Goal: Task Accomplishment & Management: Manage account settings

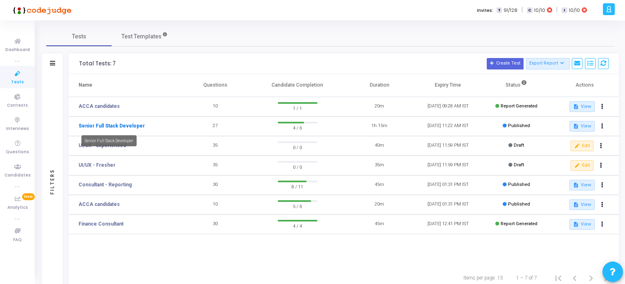
click at [118, 123] on link "Senior Full Stack Developer" at bounding box center [112, 125] width 66 height 7
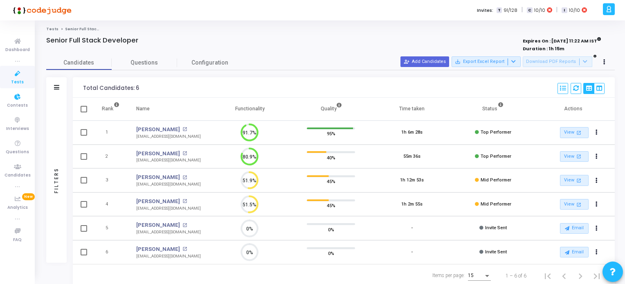
click at [19, 79] on span "Tests" at bounding box center [17, 82] width 13 height 7
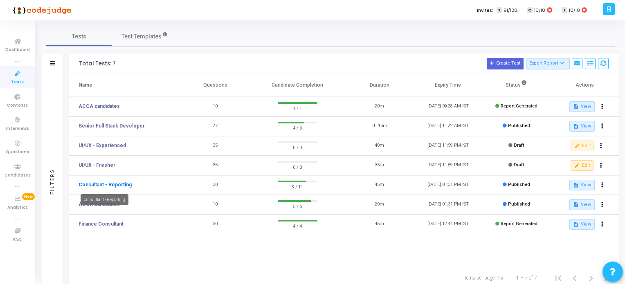
click at [124, 186] on link "Consultant - Reporting" at bounding box center [105, 184] width 53 height 7
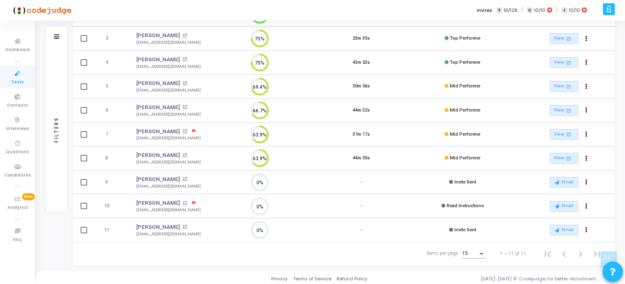
scroll to position [19, 0]
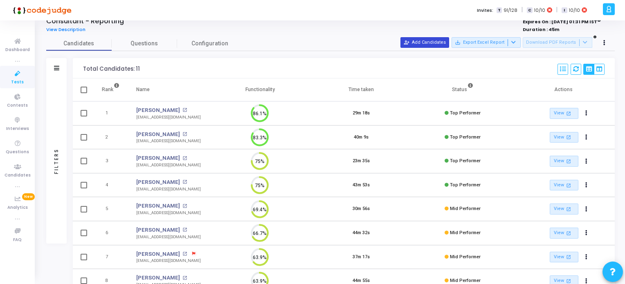
click at [429, 43] on button "person_add_alt Add Candidates" at bounding box center [424, 42] width 49 height 11
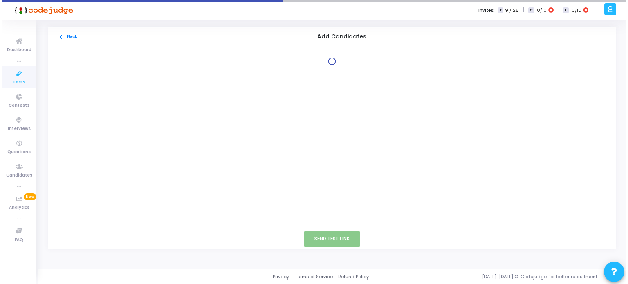
scroll to position [0, 0]
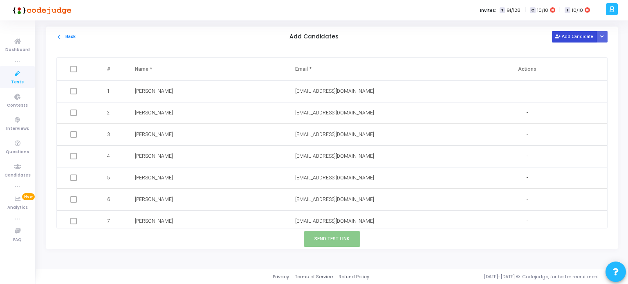
click at [578, 34] on button "Add Candidate" at bounding box center [574, 36] width 45 height 11
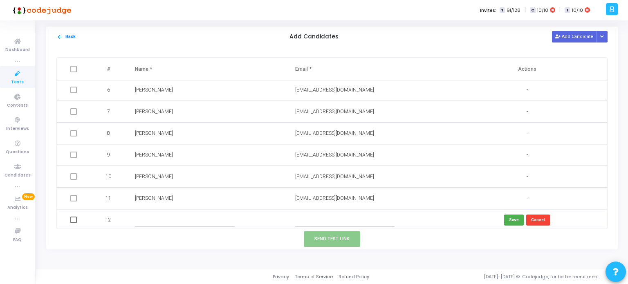
scroll to position [112, 0]
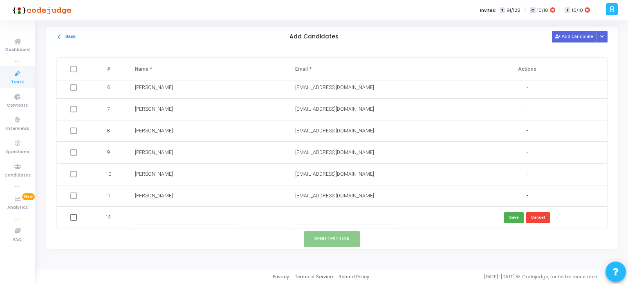
click at [297, 216] on input "text" at bounding box center [344, 217] width 99 height 13
paste input "[EMAIL_ADDRESS][DOMAIN_NAME]"
type input "[EMAIL_ADDRESS][DOMAIN_NAME]"
click at [219, 219] on input "text" at bounding box center [184, 217] width 99 height 13
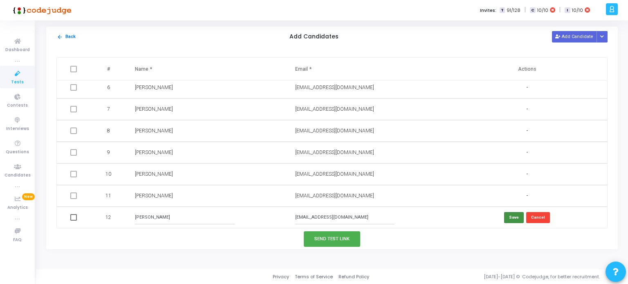
type input "[PERSON_NAME]"
click at [512, 219] on button "Save" at bounding box center [514, 217] width 20 height 11
click at [314, 242] on button "Send Test Link" at bounding box center [332, 239] width 56 height 15
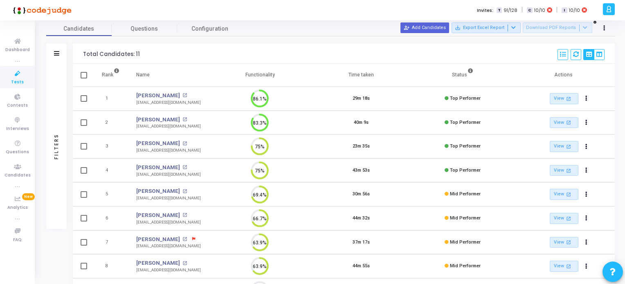
scroll to position [19, 0]
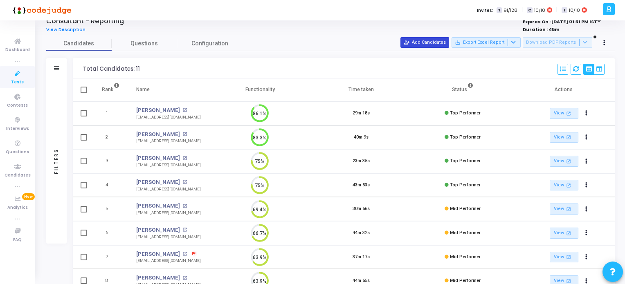
click at [428, 40] on button "person_add_alt Add Candidates" at bounding box center [424, 42] width 49 height 11
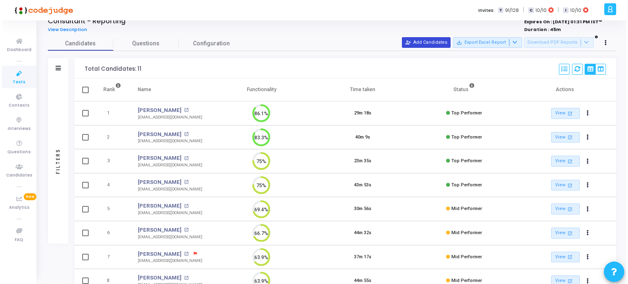
scroll to position [0, 0]
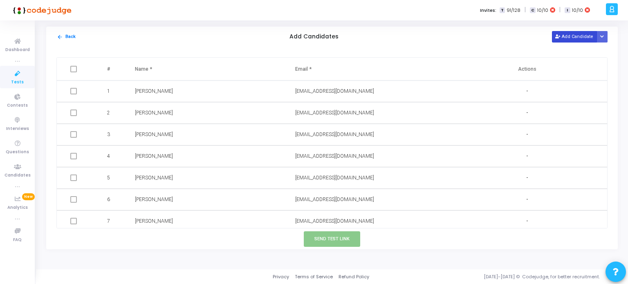
click at [574, 38] on button "Add Candidate" at bounding box center [574, 36] width 45 height 11
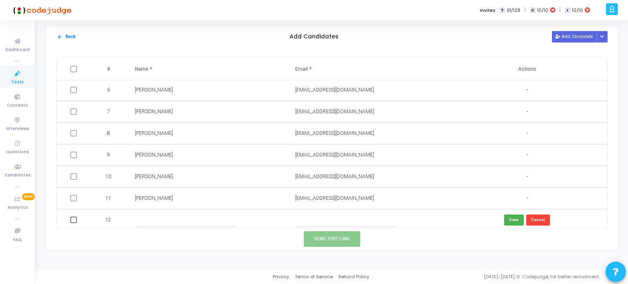
scroll to position [112, 0]
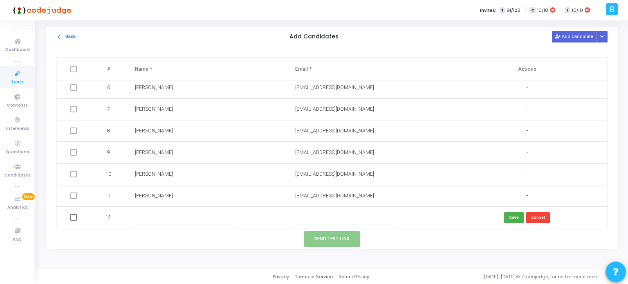
click at [303, 222] on input "text" at bounding box center [344, 217] width 99 height 13
paste input "[EMAIL_ADDRESS][DOMAIN_NAME]"
type input "[EMAIL_ADDRESS][DOMAIN_NAME]"
click at [230, 216] on input "text" at bounding box center [184, 217] width 99 height 13
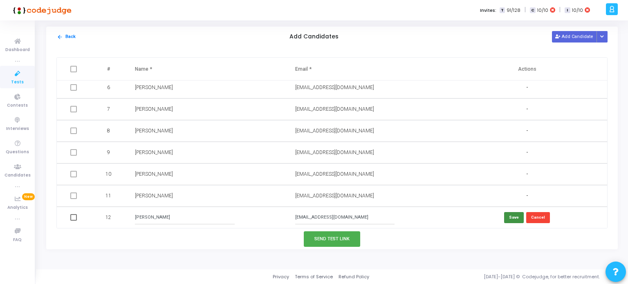
type input "[PERSON_NAME]"
click at [514, 217] on button "Save" at bounding box center [514, 217] width 20 height 11
click at [350, 239] on button "Send Test Link" at bounding box center [332, 239] width 56 height 15
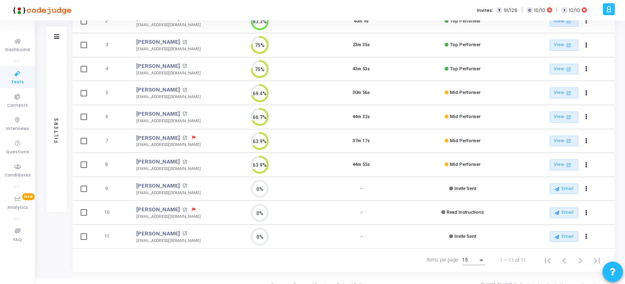
scroll to position [142, 0]
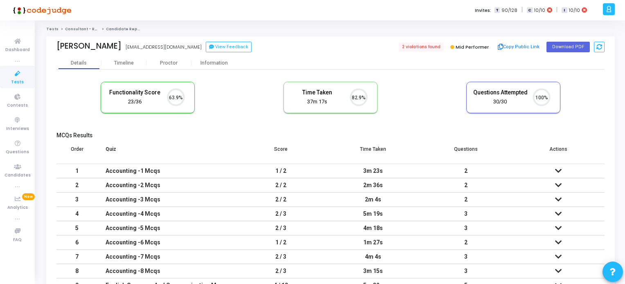
scroll to position [17, 21]
click at [168, 63] on div "Proctor" at bounding box center [168, 63] width 45 height 6
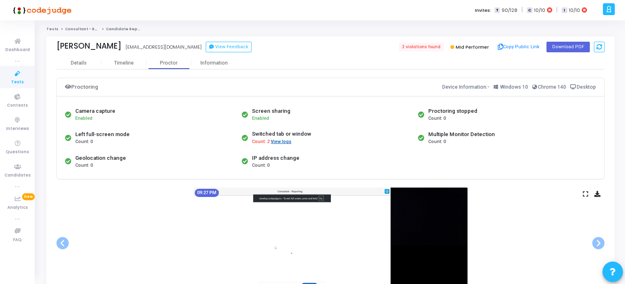
click at [276, 142] on button "View logs" at bounding box center [280, 142] width 21 height 8
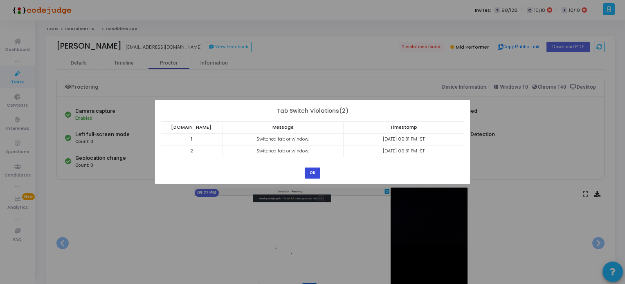
click at [311, 175] on button "OK" at bounding box center [313, 173] width 16 height 11
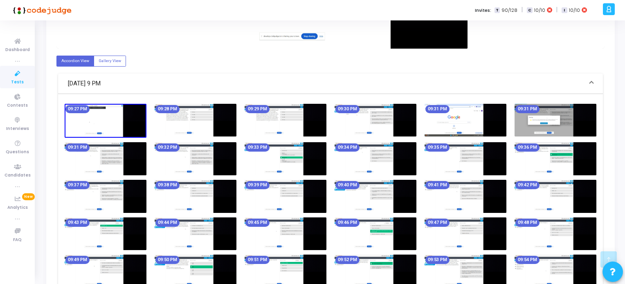
scroll to position [245, 0]
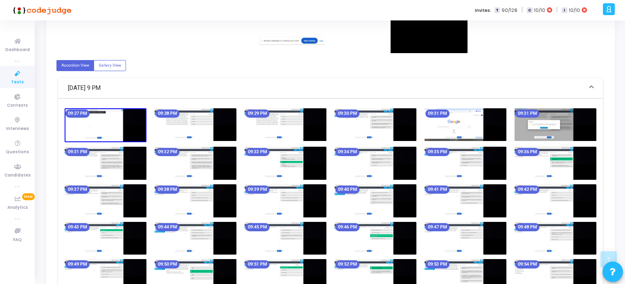
click at [447, 130] on img at bounding box center [466, 124] width 82 height 33
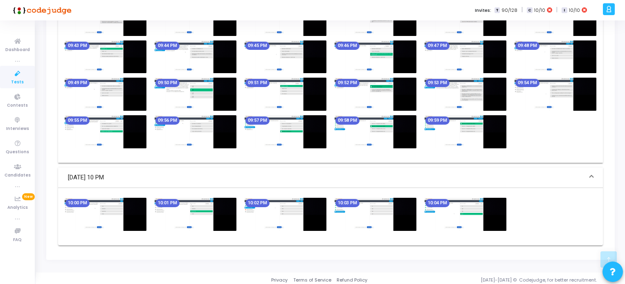
scroll to position [429, 0]
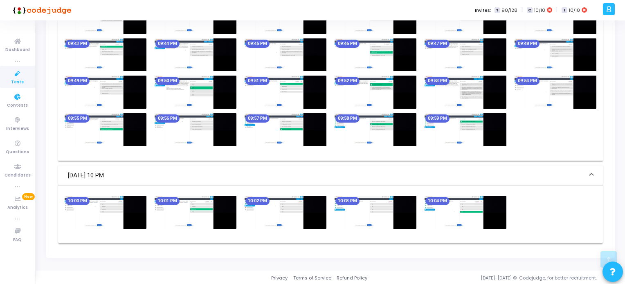
click at [15, 75] on icon at bounding box center [17, 74] width 17 height 10
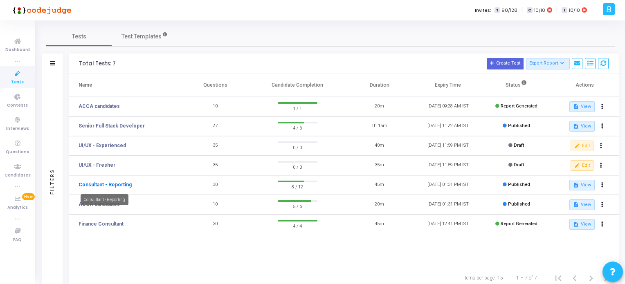
click at [97, 183] on link "Consultant - Reporting" at bounding box center [105, 184] width 53 height 7
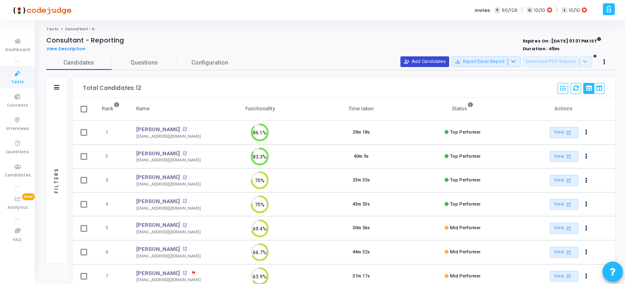
click at [445, 63] on button "person_add_alt Add Candidates" at bounding box center [424, 61] width 49 height 11
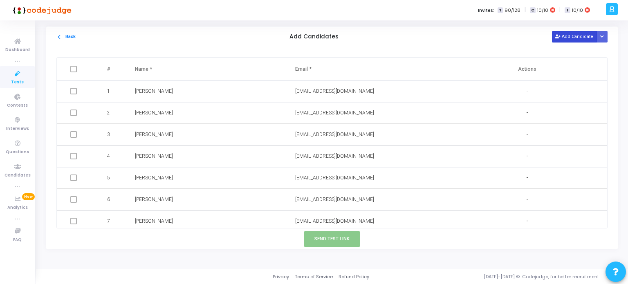
click at [565, 37] on button "Add Candidate" at bounding box center [574, 36] width 45 height 11
click at [21, 71] on icon at bounding box center [17, 74] width 17 height 10
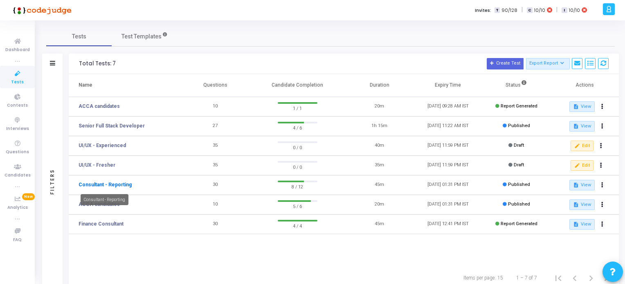
click at [103, 184] on link "Consultant - Reporting" at bounding box center [105, 184] width 53 height 7
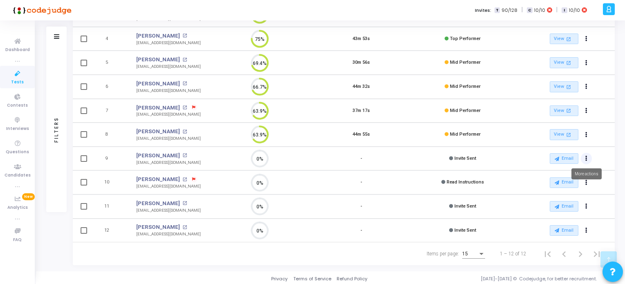
click at [585, 157] on icon "Actions" at bounding box center [586, 159] width 2 height 4
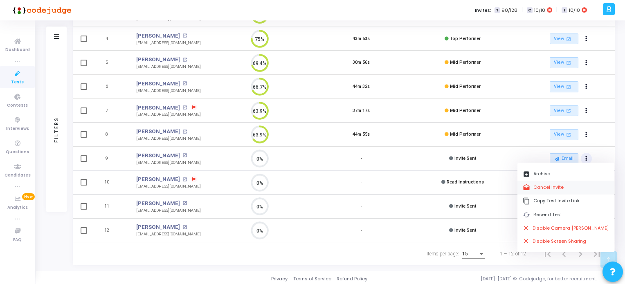
click at [542, 183] on button "drafts Cancel Invite" at bounding box center [565, 187] width 97 height 13
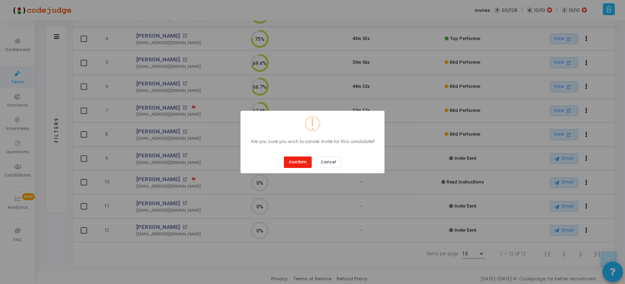
click at [298, 163] on button "Confirm" at bounding box center [298, 162] width 28 height 11
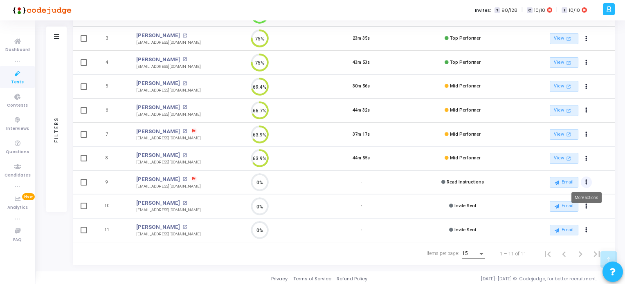
click at [586, 180] on icon "Actions" at bounding box center [586, 182] width 2 height 4
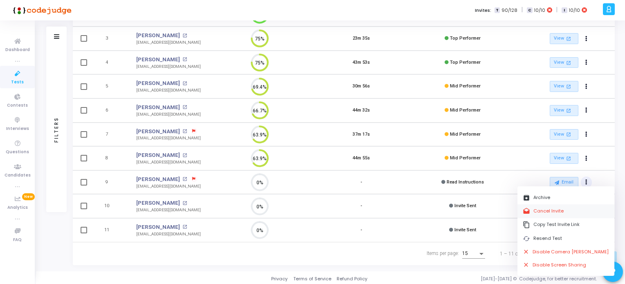
click at [533, 209] on button "drafts Cancel Invite" at bounding box center [565, 211] width 97 height 13
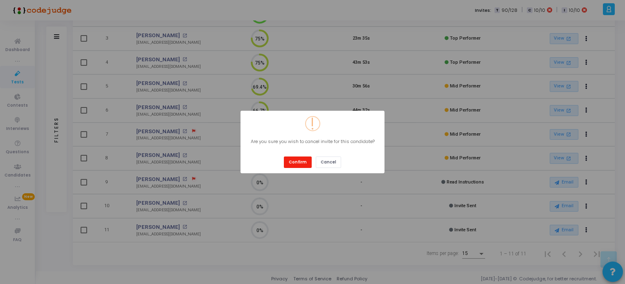
click at [301, 164] on button "Confirm" at bounding box center [298, 162] width 28 height 11
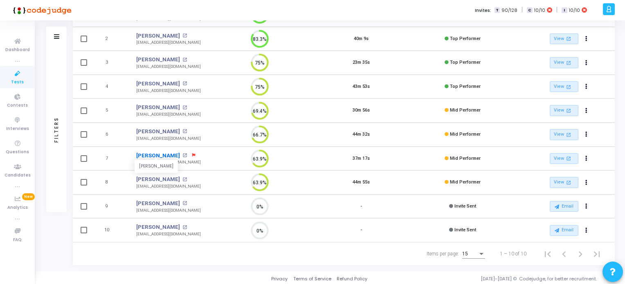
click at [159, 153] on link "[PERSON_NAME]" at bounding box center [158, 156] width 44 height 8
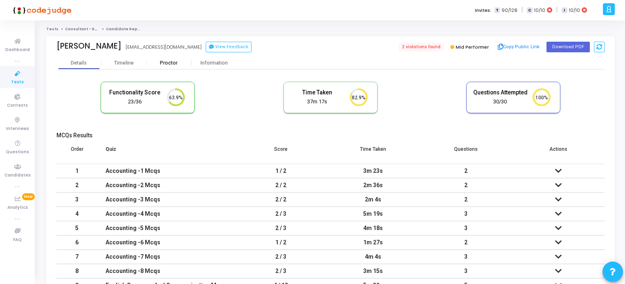
click at [170, 63] on div "Proctor" at bounding box center [168, 63] width 45 height 6
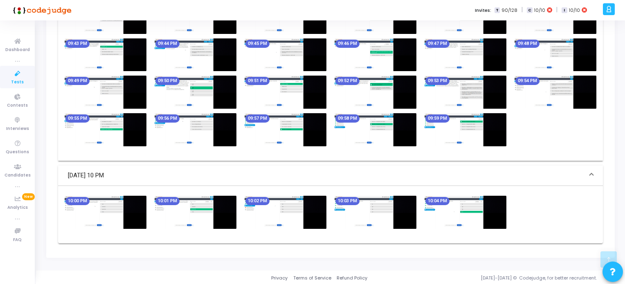
click at [11, 74] on icon at bounding box center [17, 74] width 17 height 10
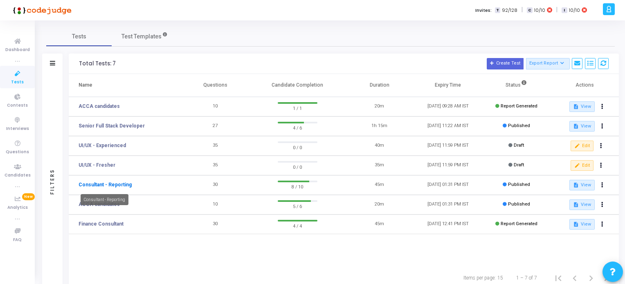
click at [119, 185] on link "Consultant - Reporting" at bounding box center [105, 184] width 53 height 7
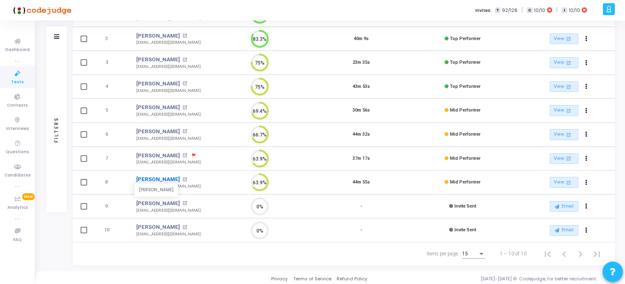
click at [146, 180] on link "[PERSON_NAME]" at bounding box center [158, 179] width 44 height 8
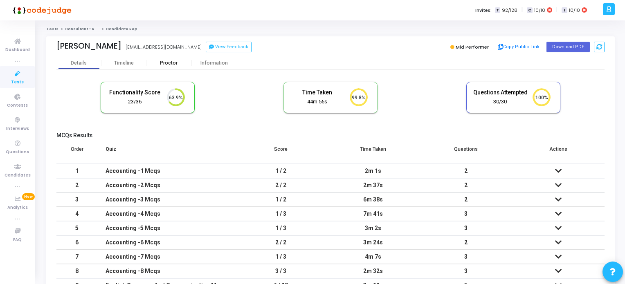
click at [168, 63] on div "Proctor" at bounding box center [168, 63] width 45 height 6
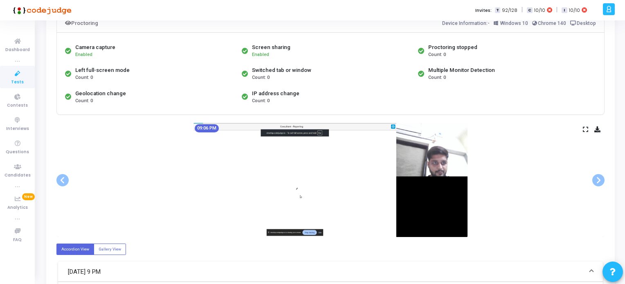
click at [18, 73] on icon at bounding box center [17, 74] width 17 height 10
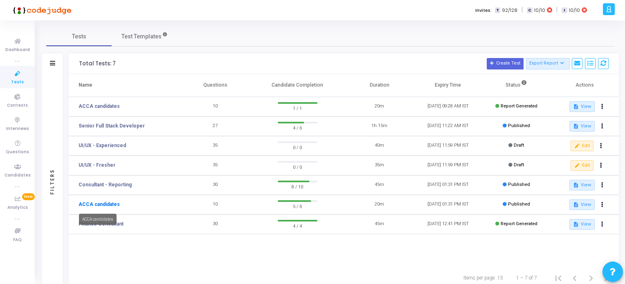
click at [104, 202] on link "ACCA candidates" at bounding box center [99, 204] width 41 height 7
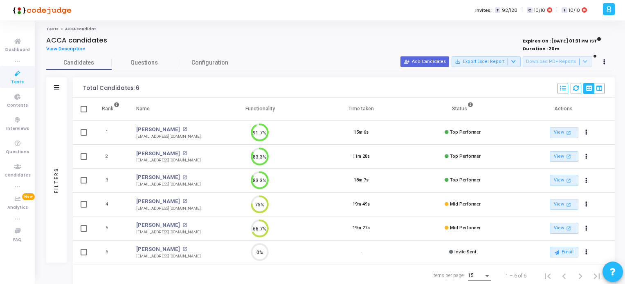
click at [16, 75] on icon at bounding box center [17, 74] width 17 height 10
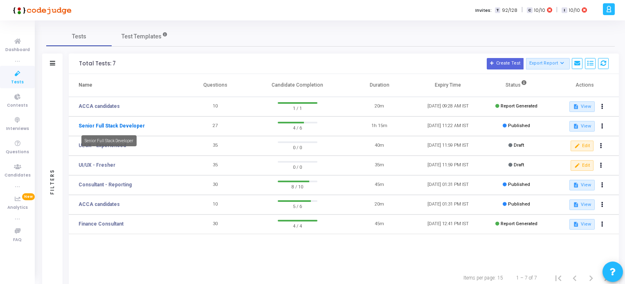
click at [120, 125] on link "Senior Full Stack Developer" at bounding box center [112, 125] width 66 height 7
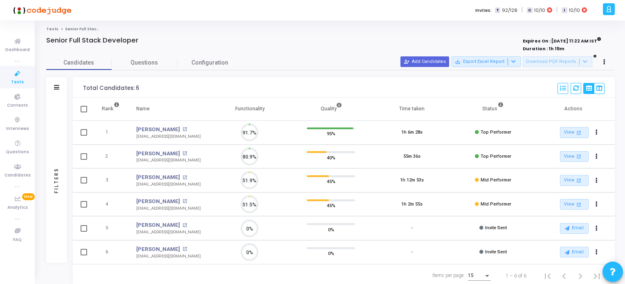
scroll to position [17, 21]
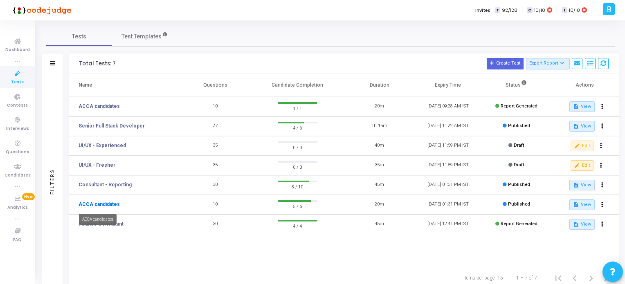
click at [101, 205] on link "ACCA candidates" at bounding box center [99, 204] width 41 height 7
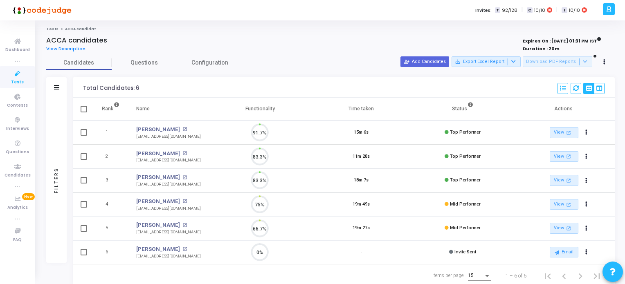
scroll to position [17, 21]
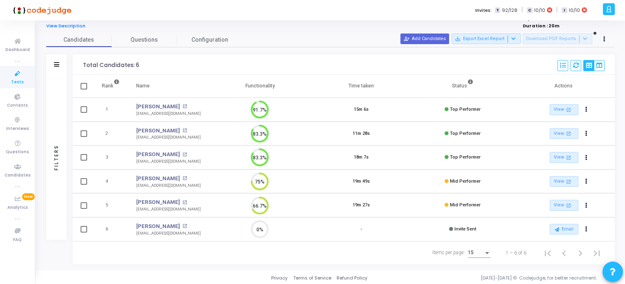
click at [18, 82] on span "Tests" at bounding box center [17, 82] width 13 height 7
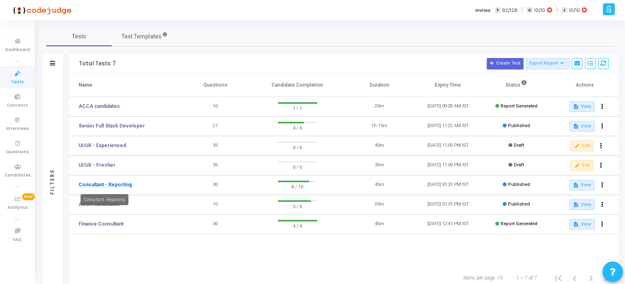
click at [117, 184] on link "Consultant - Reporting" at bounding box center [105, 184] width 53 height 7
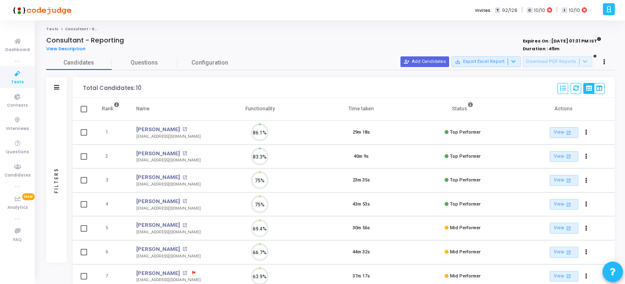
scroll to position [17, 21]
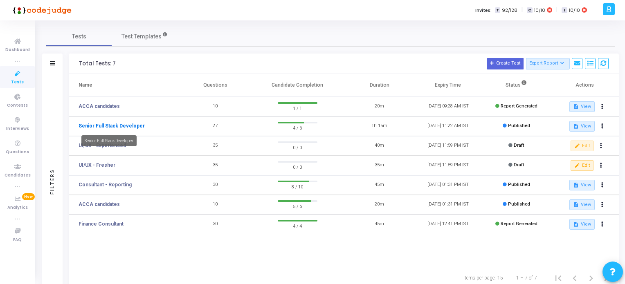
click at [123, 126] on link "Senior Full Stack Developer" at bounding box center [112, 125] width 66 height 7
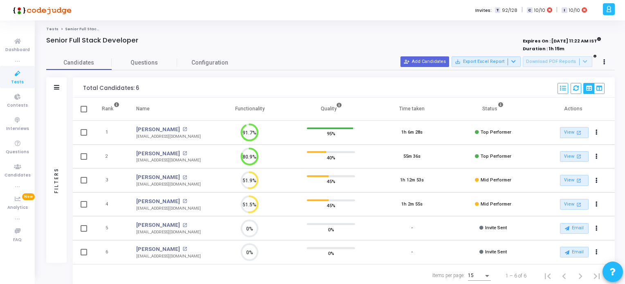
click at [15, 73] on icon at bounding box center [17, 74] width 17 height 10
